Goal: Transaction & Acquisition: Purchase product/service

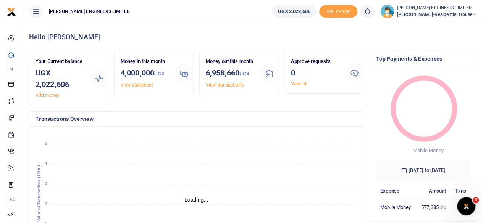
scroll to position [6, 6]
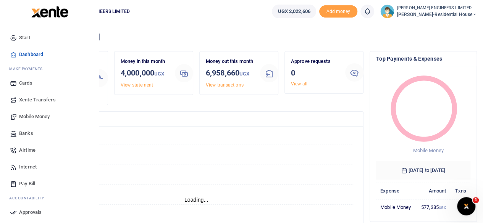
click at [27, 116] on span "Mobile Money" at bounding box center [34, 117] width 31 height 8
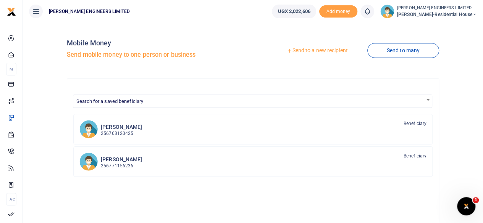
click at [319, 51] on link "Send to a new recipient" at bounding box center [317, 51] width 100 height 14
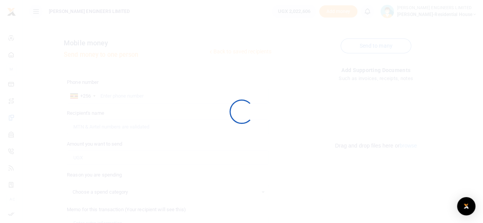
select select
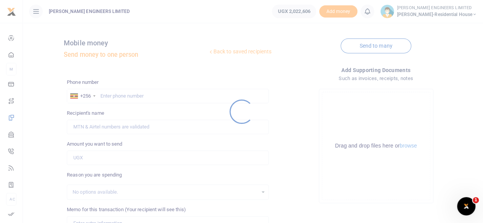
click at [115, 97] on div at bounding box center [241, 111] width 483 height 223
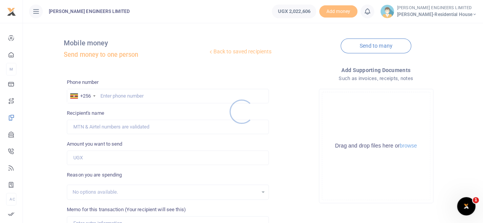
click at [121, 97] on div at bounding box center [241, 111] width 483 height 223
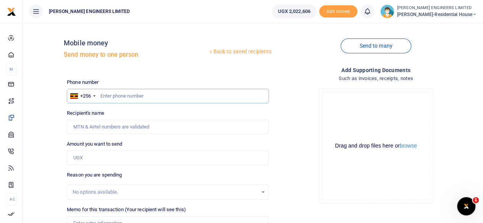
click at [124, 100] on input "text" at bounding box center [168, 96] width 202 height 14
type input "760858547"
type input "Anthony Ainamani"
type input "760858547"
click at [84, 157] on input "Amount you want to send" at bounding box center [168, 158] width 202 height 14
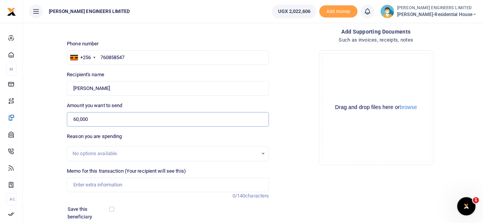
scroll to position [51, 0]
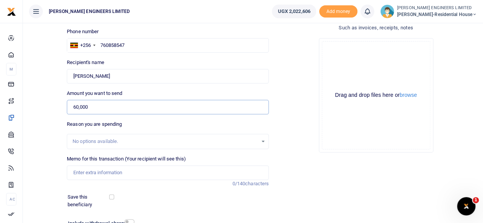
type input "60,000"
click at [94, 173] on input "Memo for this transaction (Your recipient will see this)" at bounding box center [168, 173] width 202 height 14
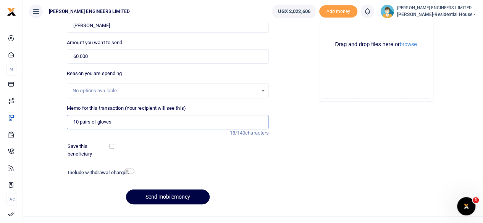
type input "10 pairs of gloves"
click at [129, 171] on input "checkbox" at bounding box center [129, 171] width 10 height 5
checkbox input "true"
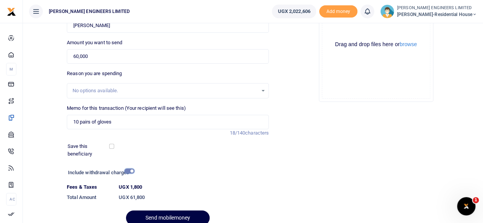
scroll to position [135, 0]
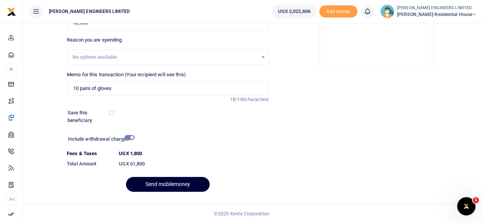
click at [177, 183] on button "Send mobilemoney" at bounding box center [168, 184] width 84 height 15
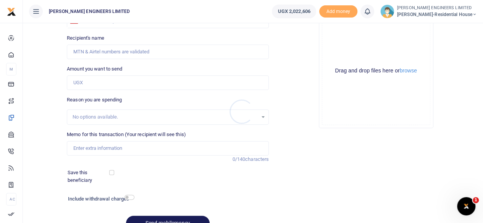
scroll to position [63, 0]
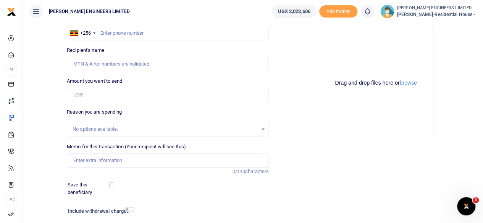
click at [370, 14] on icon at bounding box center [367, 11] width 8 height 8
click at [317, 58] on div "You have no new notification" at bounding box center [325, 54] width 85 height 8
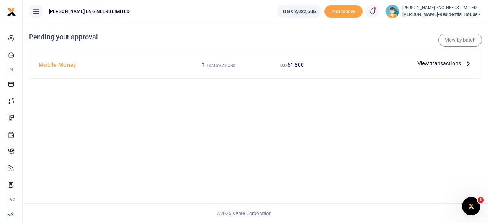
click at [434, 65] on span "View transactions" at bounding box center [439, 63] width 43 height 8
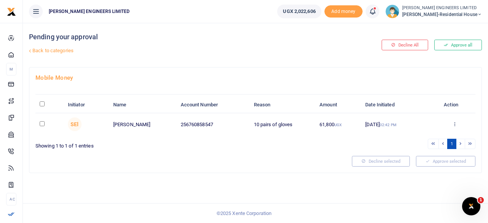
click at [42, 123] on input "checkbox" at bounding box center [42, 123] width 5 height 5
checkbox input "true"
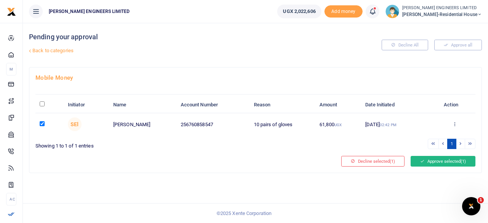
click at [439, 163] on button "Approve selected (1)" at bounding box center [443, 161] width 65 height 11
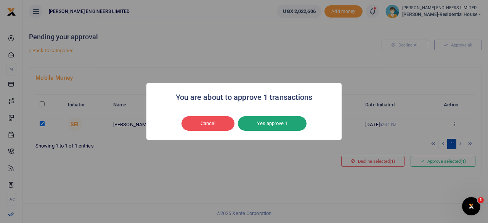
click at [293, 123] on button "Yes approve 1" at bounding box center [272, 123] width 69 height 14
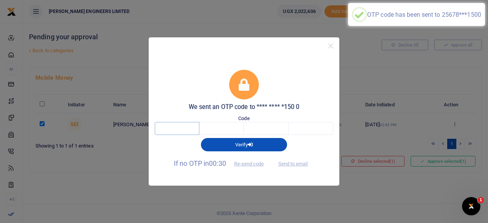
click at [174, 130] on input "text" at bounding box center [177, 128] width 45 height 13
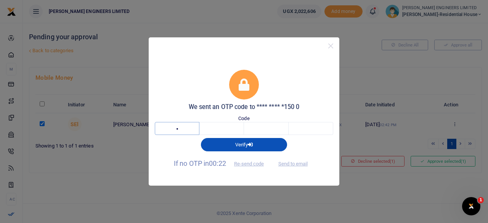
type input "4"
type input "8"
type input "6"
type input "3"
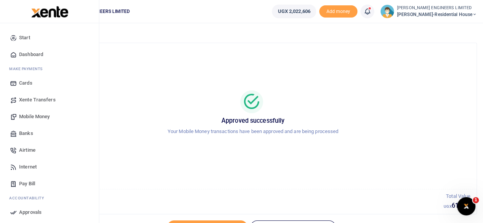
click at [34, 115] on span "Mobile Money" at bounding box center [34, 117] width 31 height 8
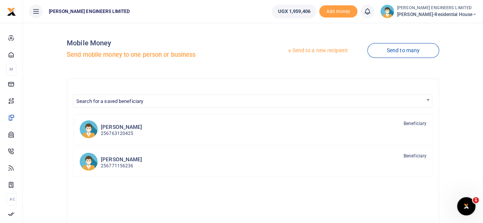
click at [307, 52] on link "Send to a new recipient" at bounding box center [317, 51] width 100 height 14
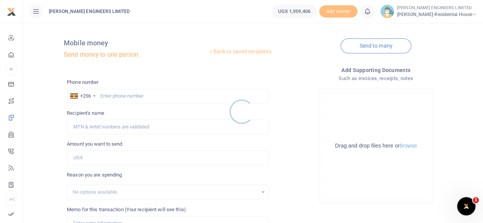
click at [114, 98] on div at bounding box center [241, 111] width 483 height 223
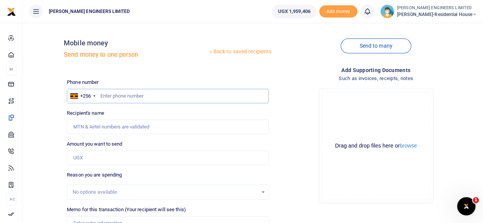
click at [121, 98] on input "text" at bounding box center [168, 96] width 202 height 14
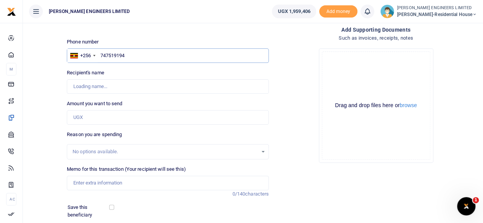
scroll to position [51, 0]
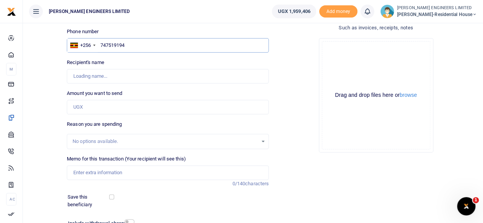
type input "747519194"
click at [84, 108] on input "Amount you want to send" at bounding box center [168, 107] width 202 height 14
type input "Emmanuel Mboowa"
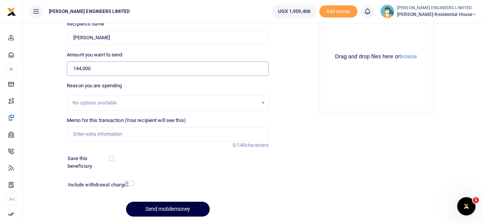
scroll to position [101, 0]
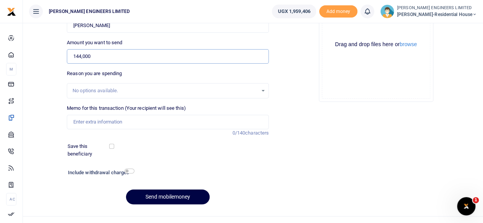
type input "144,000"
click at [83, 122] on input "Memo for this transaction (Your recipient will see this)" at bounding box center [168, 122] width 202 height 14
type input "4pcs of 12mm rebars"
click at [185, 162] on div "Phone number +256 Uganda +256 747519194 Phone is required. Recipient's name Fou…" at bounding box center [168, 93] width 208 height 233
click at [130, 171] on input "checkbox" at bounding box center [129, 171] width 10 height 5
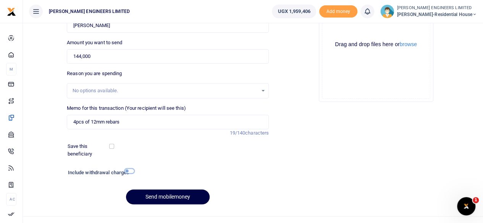
checkbox input "true"
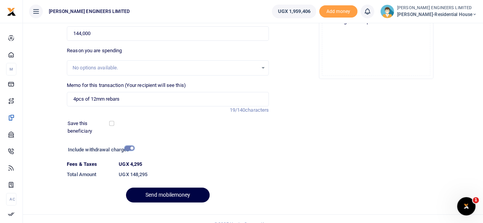
scroll to position [135, 0]
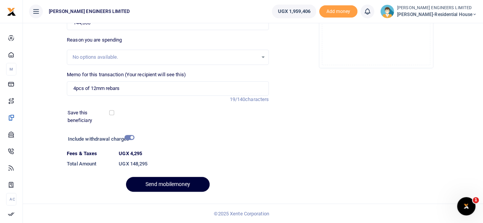
click at [171, 185] on button "Send mobilemoney" at bounding box center [168, 184] width 84 height 15
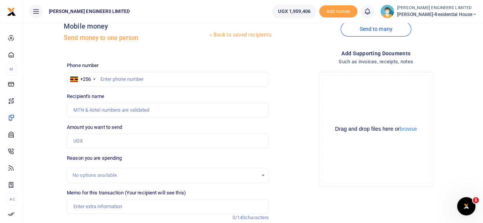
scroll to position [12, 0]
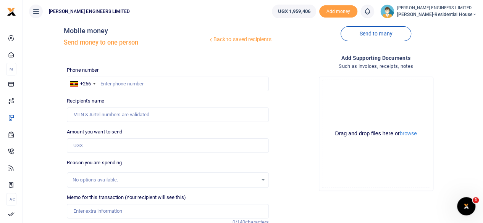
click at [371, 13] on icon at bounding box center [367, 11] width 8 height 8
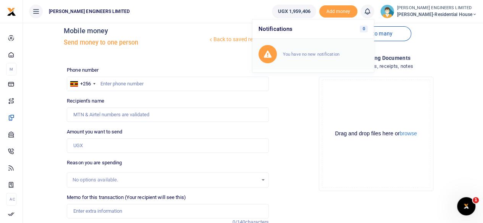
click at [318, 53] on small "You have no new notification" at bounding box center [311, 53] width 56 height 5
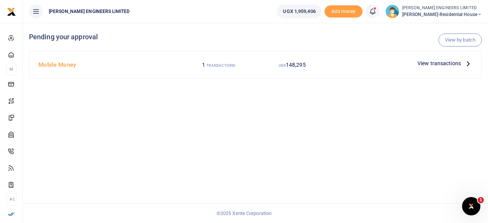
click at [430, 63] on span "View transactions" at bounding box center [439, 63] width 43 height 8
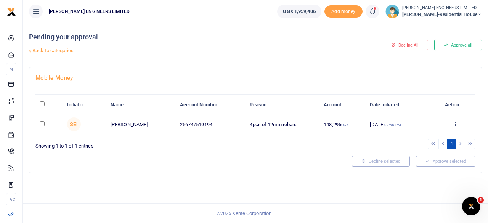
click at [41, 123] on input "checkbox" at bounding box center [42, 123] width 5 height 5
checkbox input "true"
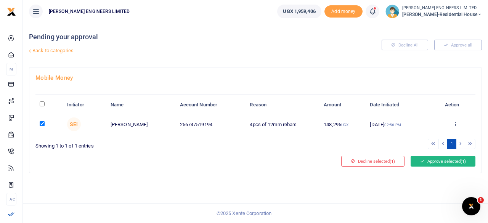
click at [433, 162] on button "Approve selected (1)" at bounding box center [443, 161] width 65 height 11
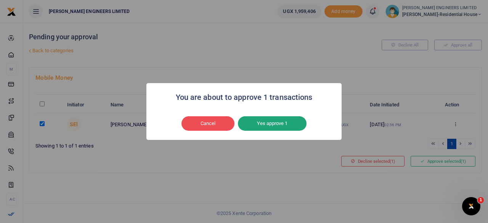
click at [272, 121] on button "Yes approve 1" at bounding box center [272, 123] width 69 height 14
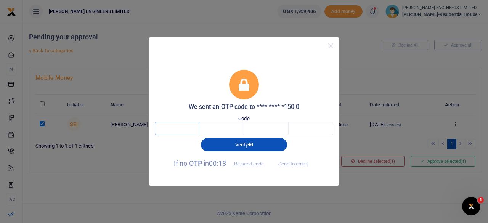
click at [179, 130] on input "text" at bounding box center [177, 128] width 45 height 13
type input "5"
type input "2"
type input "3"
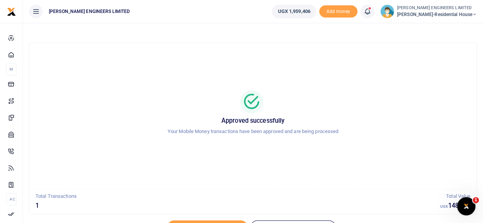
click at [474, 14] on icon at bounding box center [474, 14] width 5 height 5
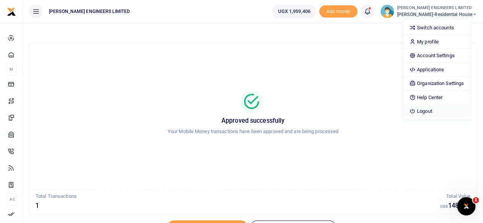
click at [438, 110] on link "Logout" at bounding box center [436, 111] width 67 height 11
